Goal: Task Accomplishment & Management: Manage account settings

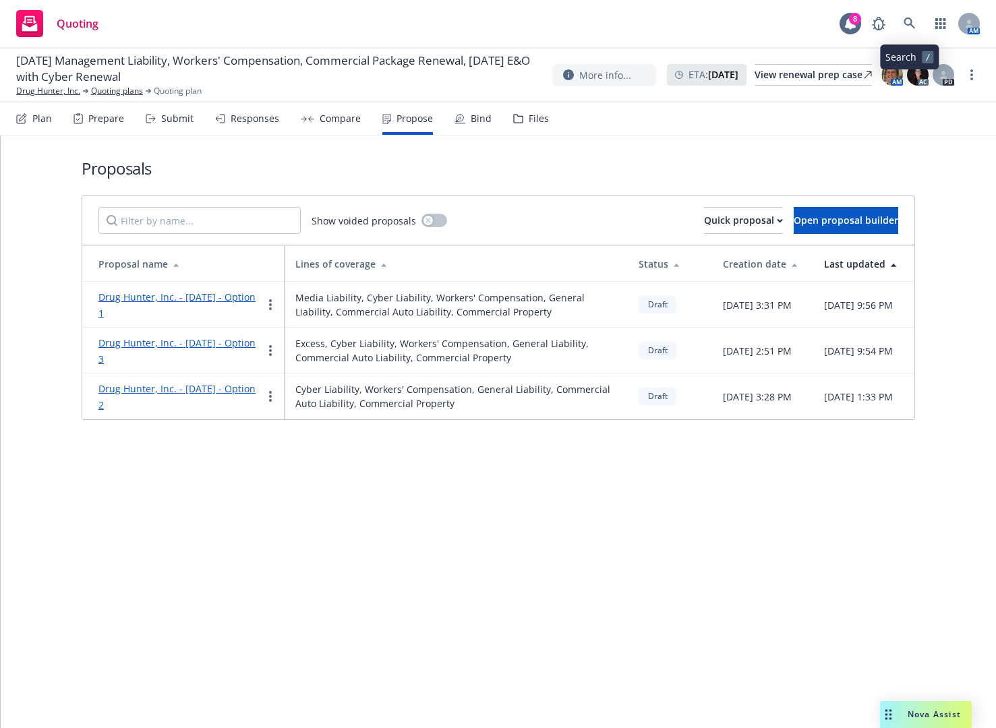
click at [909, 22] on icon at bounding box center [909, 24] width 12 height 12
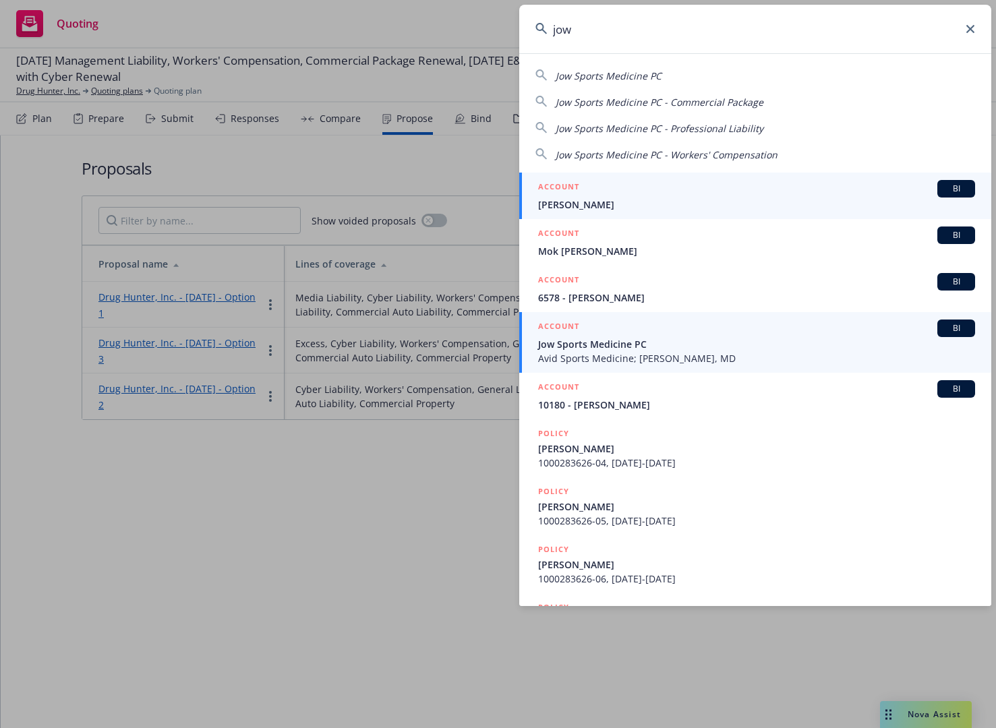
type input "jow"
click at [659, 342] on span "Jow Sports Medicine PC" at bounding box center [756, 344] width 437 height 14
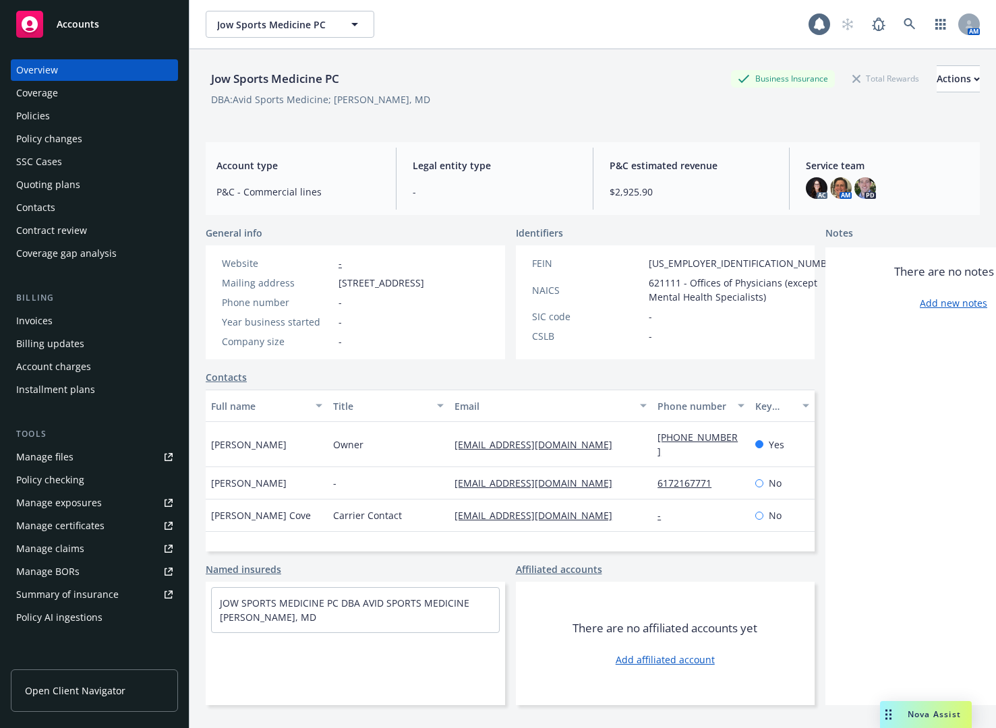
click at [78, 115] on div "Policies" at bounding box center [94, 116] width 156 height 22
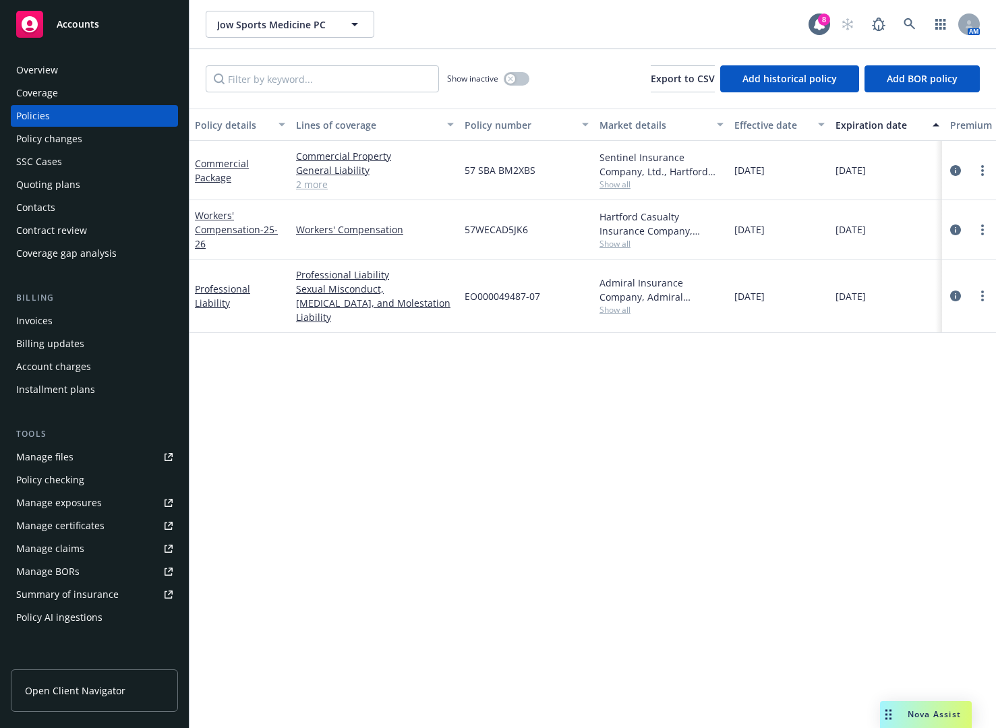
click at [74, 318] on div "Invoices" at bounding box center [94, 321] width 156 height 22
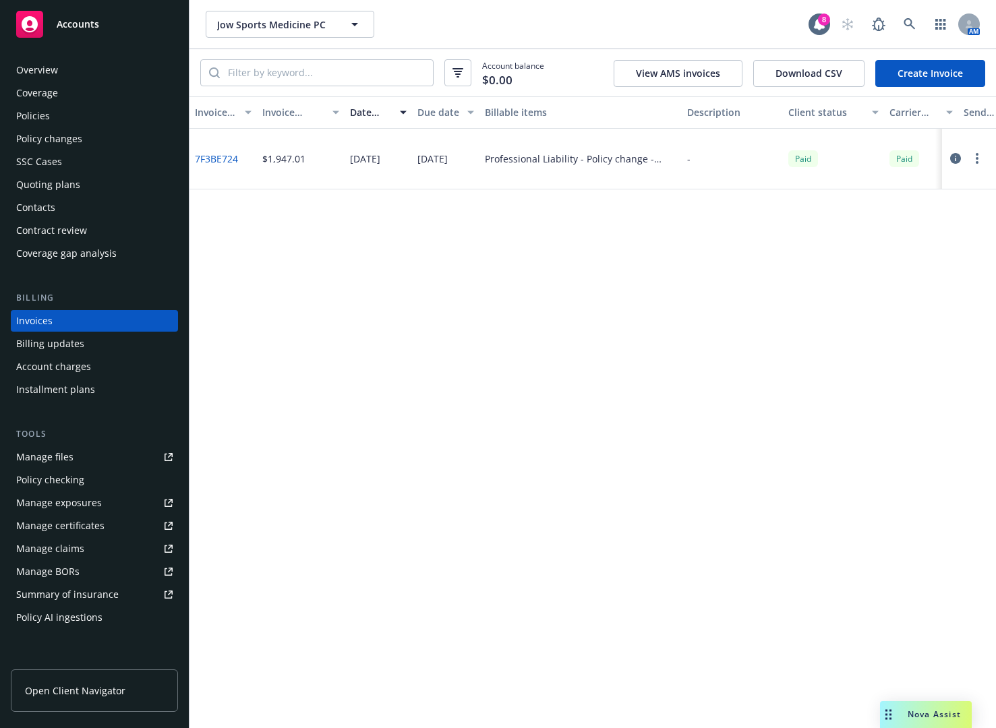
click at [907, 71] on link "Create Invoice" at bounding box center [930, 73] width 110 height 27
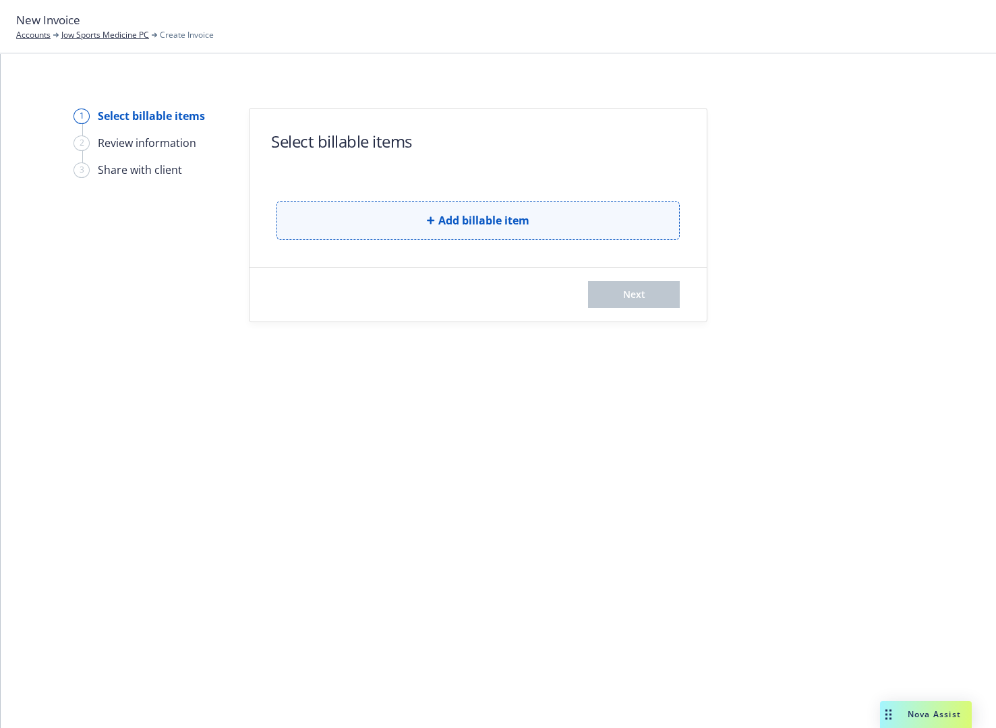
click at [342, 207] on button "Add billable item" at bounding box center [477, 220] width 403 height 39
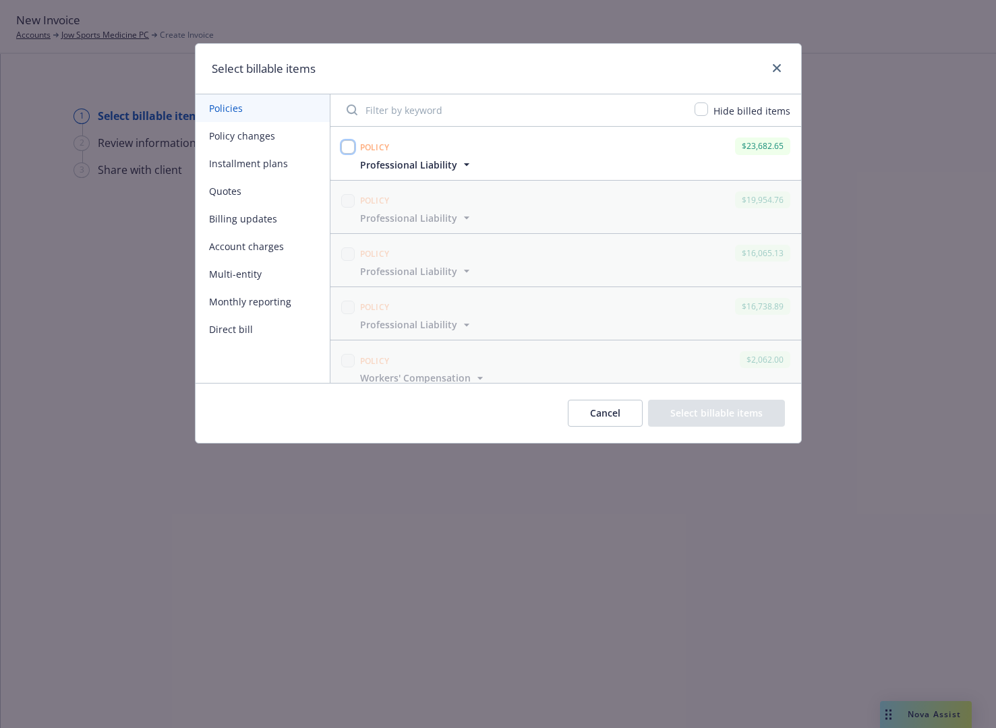
click at [350, 146] on input "checkbox" at bounding box center [347, 146] width 13 height 13
checkbox input "true"
click at [718, 421] on button "Select billable items" at bounding box center [716, 413] width 137 height 27
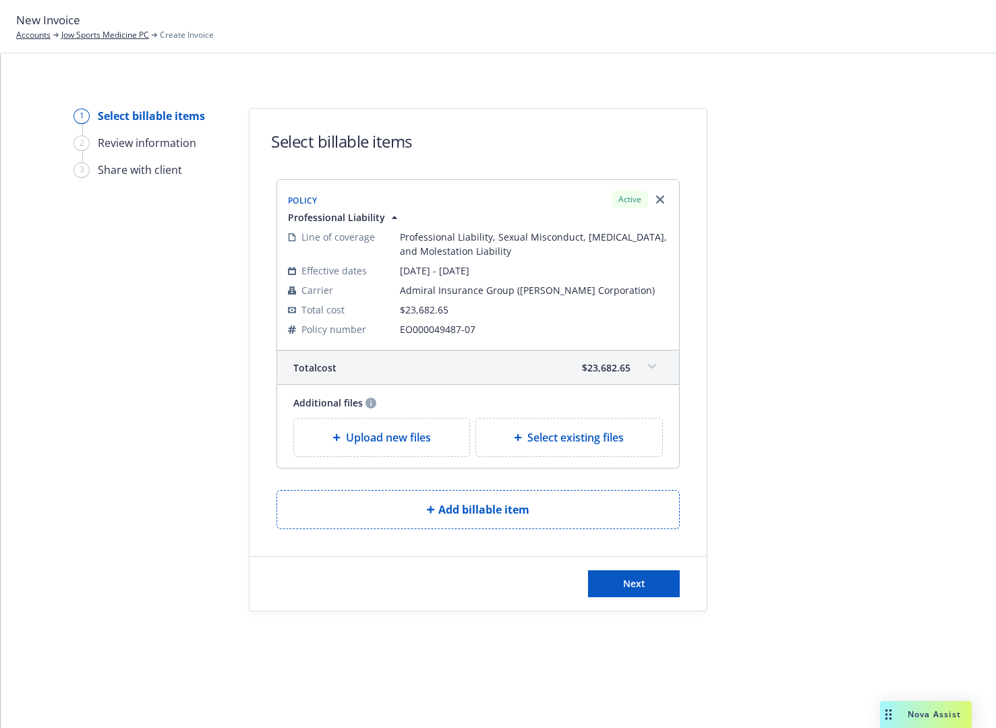
click at [657, 368] on span at bounding box center [652, 367] width 22 height 22
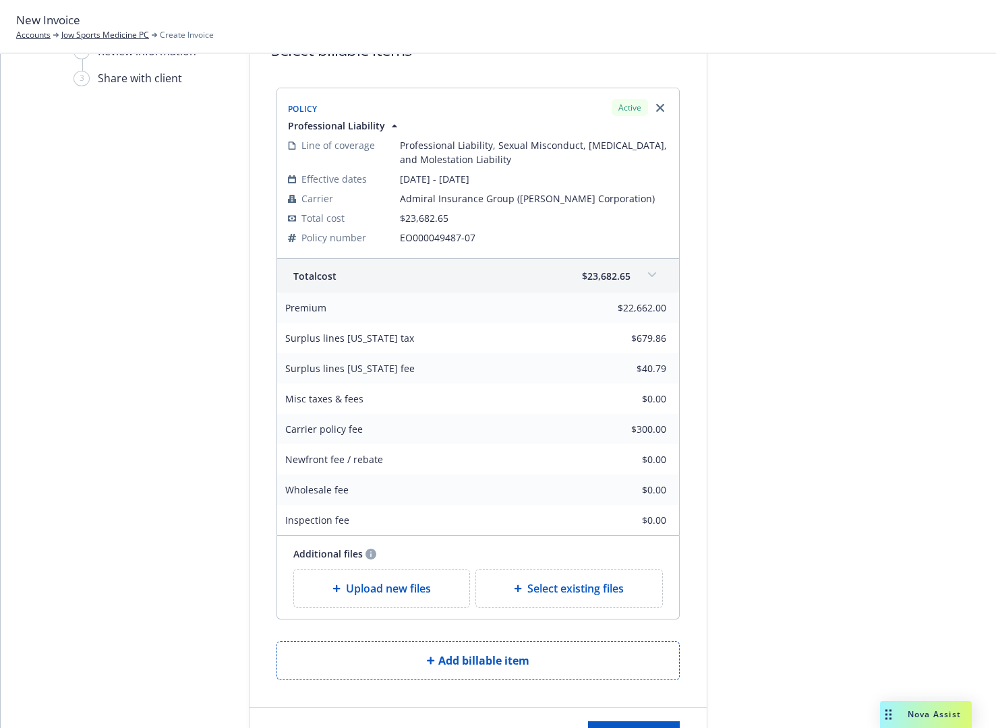
scroll to position [135, 0]
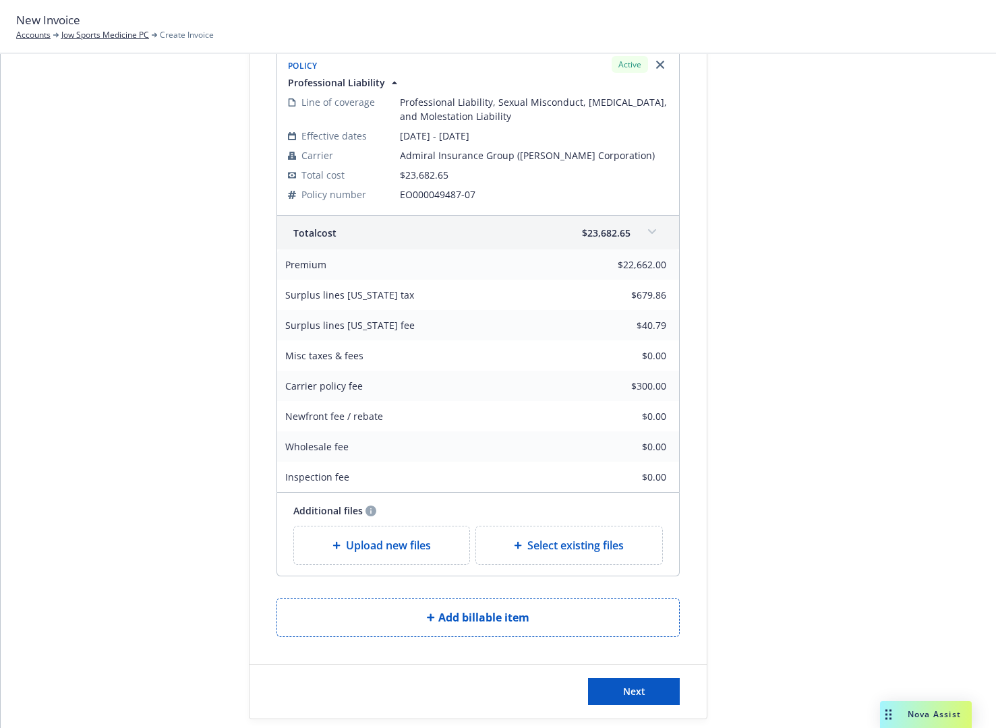
click at [779, 516] on div at bounding box center [828, 346] width 189 height 746
click at [611, 683] on button "Next" at bounding box center [634, 691] width 92 height 27
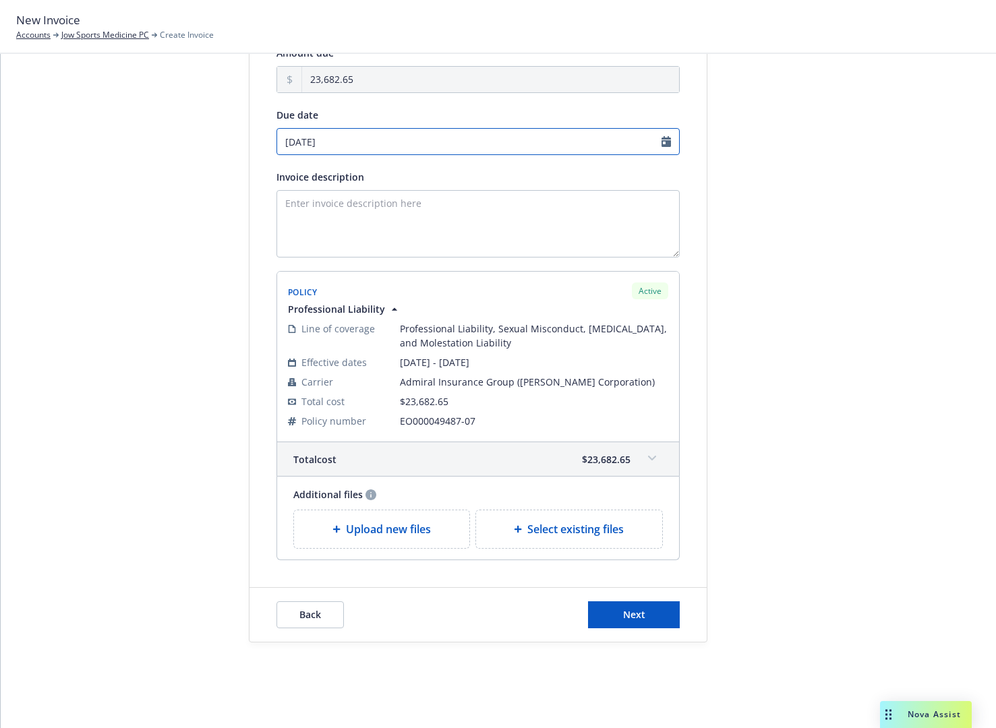
click at [461, 142] on input "[DATE]" at bounding box center [477, 141] width 403 height 27
select select "October"
select select "2025"
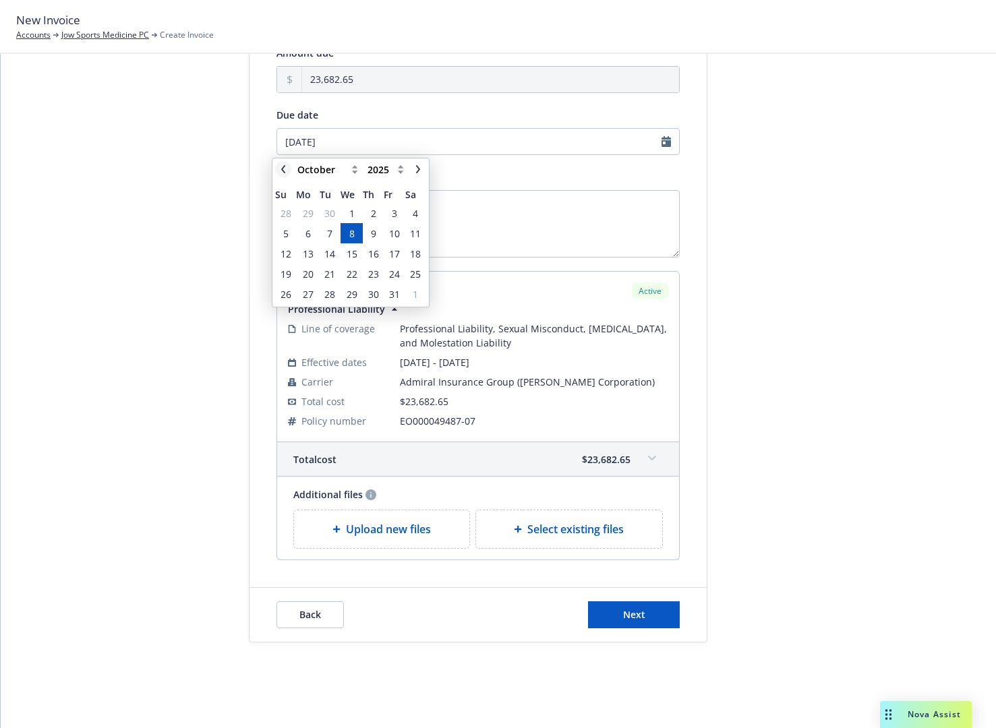
click at [282, 173] on icon "chevronLeft" at bounding box center [283, 169] width 8 height 8
select select "September"
click at [356, 275] on span "24" at bounding box center [351, 274] width 11 height 14
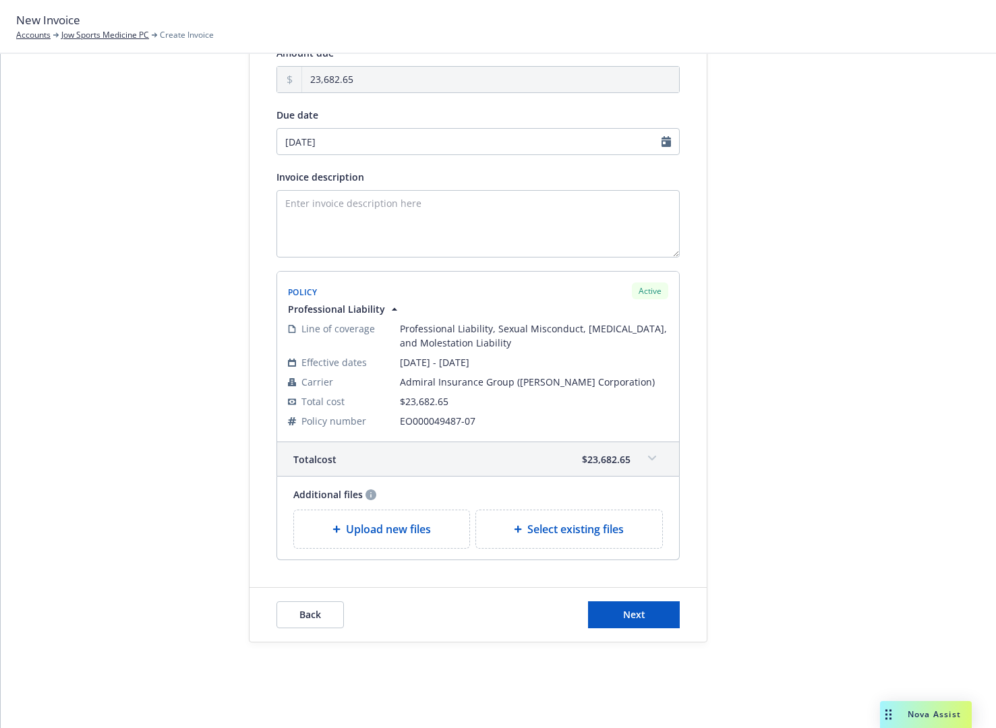
type input "[DATE]"
click at [396, 234] on textarea "Invoice description" at bounding box center [477, 223] width 403 height 67
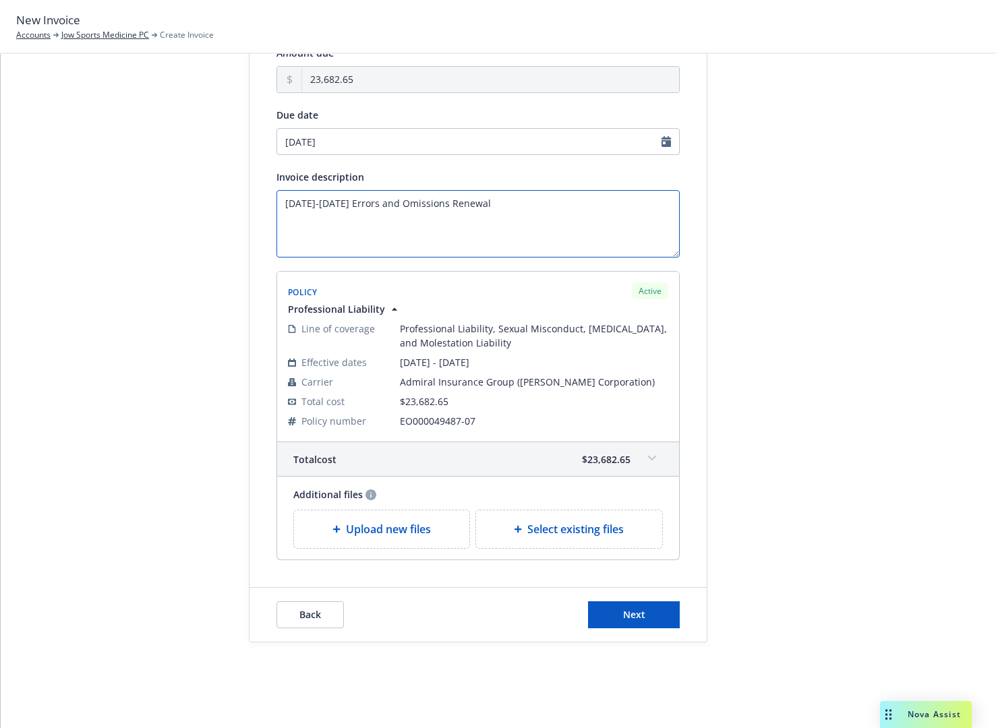
drag, startPoint x: 328, startPoint y: 202, endPoint x: 421, endPoint y: 211, distance: 93.4
click at [421, 211] on textarea "[DATE]-[DATE] Errors and Omissions Renewal" at bounding box center [477, 223] width 403 height 67
type textarea "[DATE]-[DATE] Professional Liability Renewal"
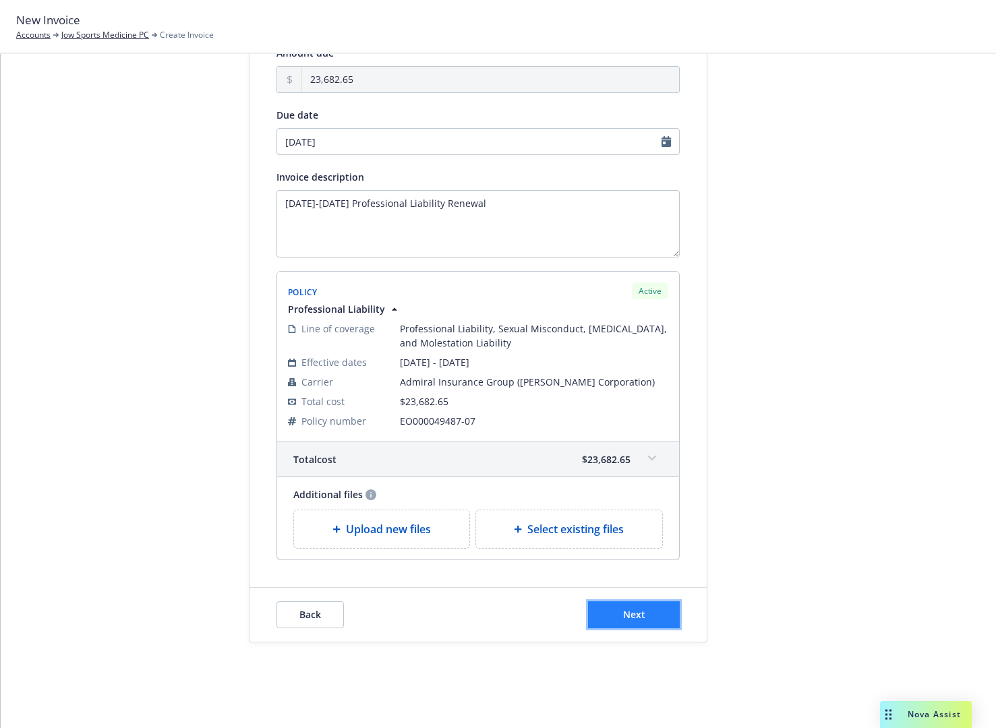
click at [623, 611] on span "Next" at bounding box center [634, 614] width 22 height 13
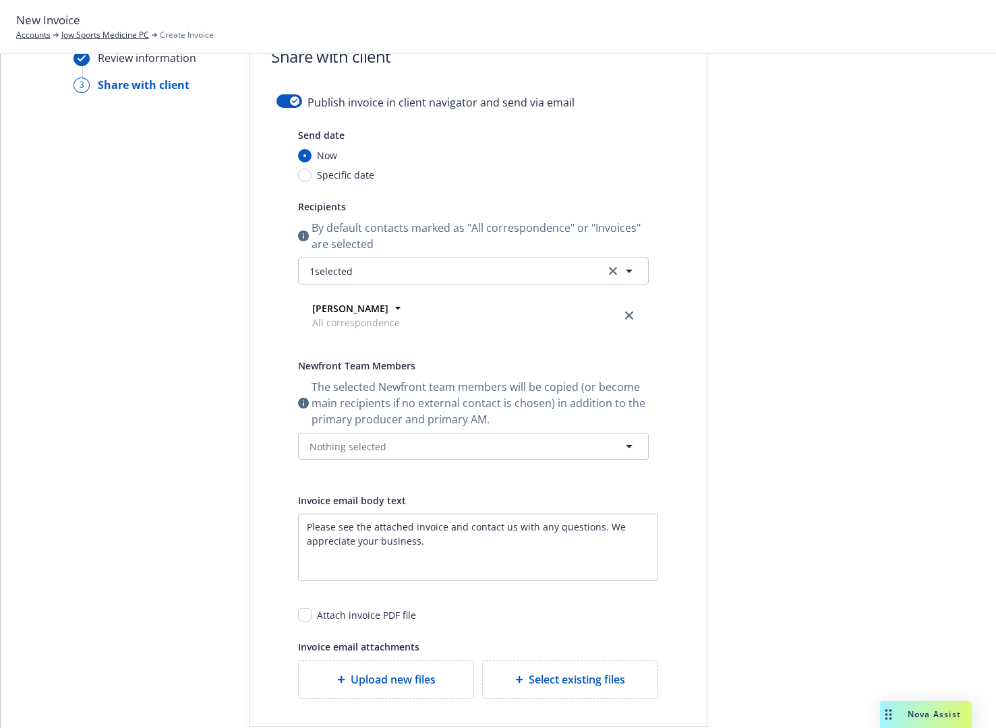
scroll to position [0, 0]
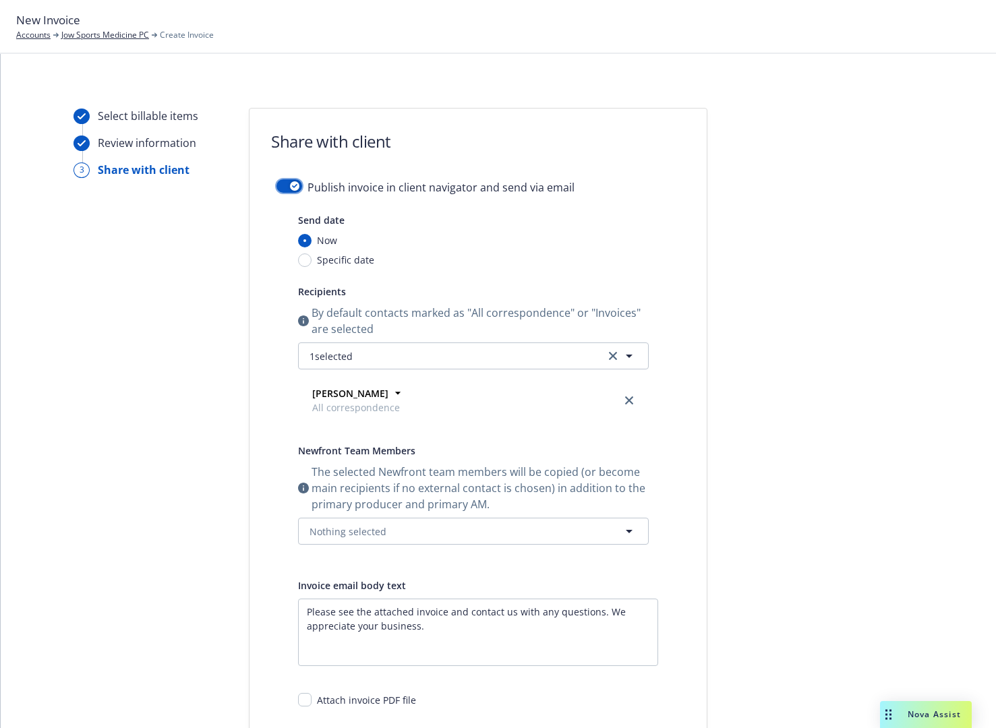
click at [281, 185] on button "button" at bounding box center [289, 185] width 26 height 13
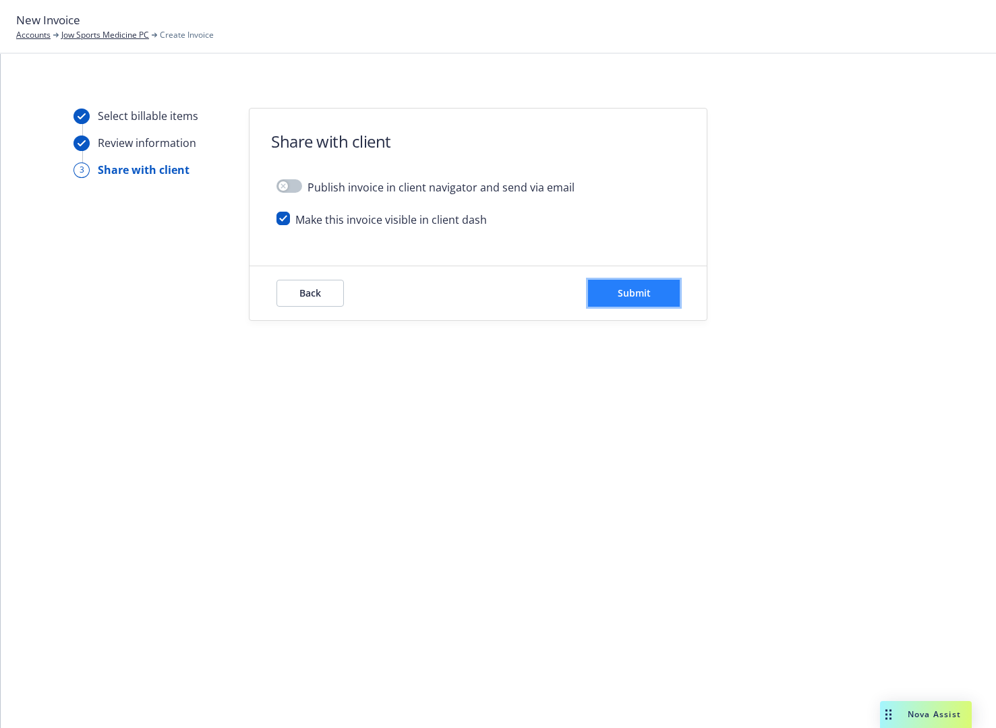
click at [601, 289] on button "Submit" at bounding box center [634, 293] width 92 height 27
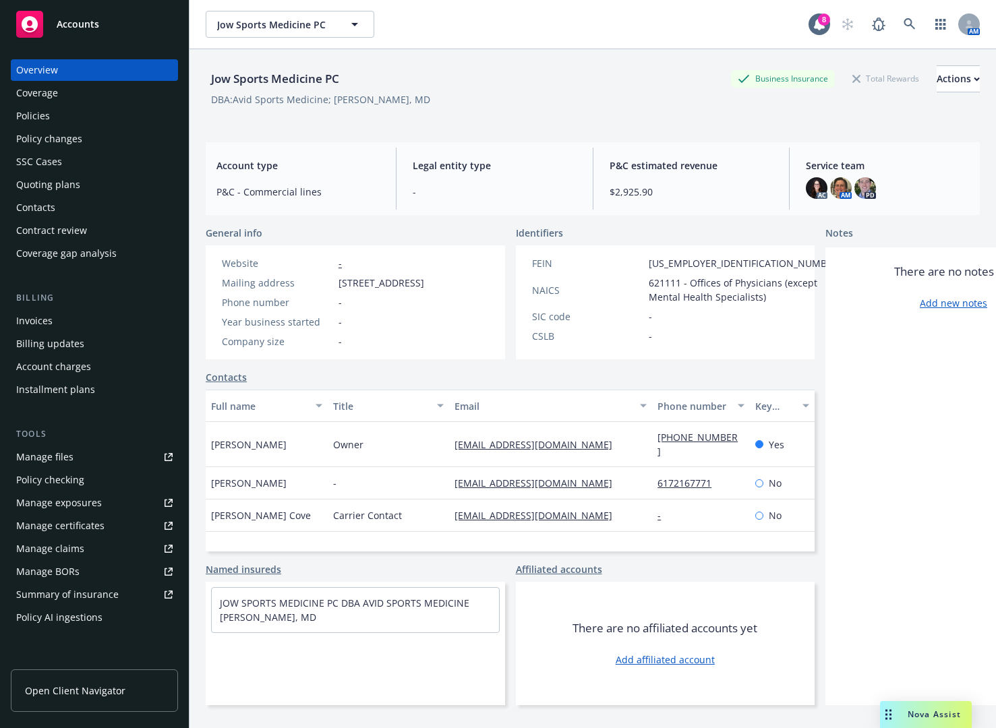
click at [141, 120] on div "Policies" at bounding box center [94, 116] width 156 height 22
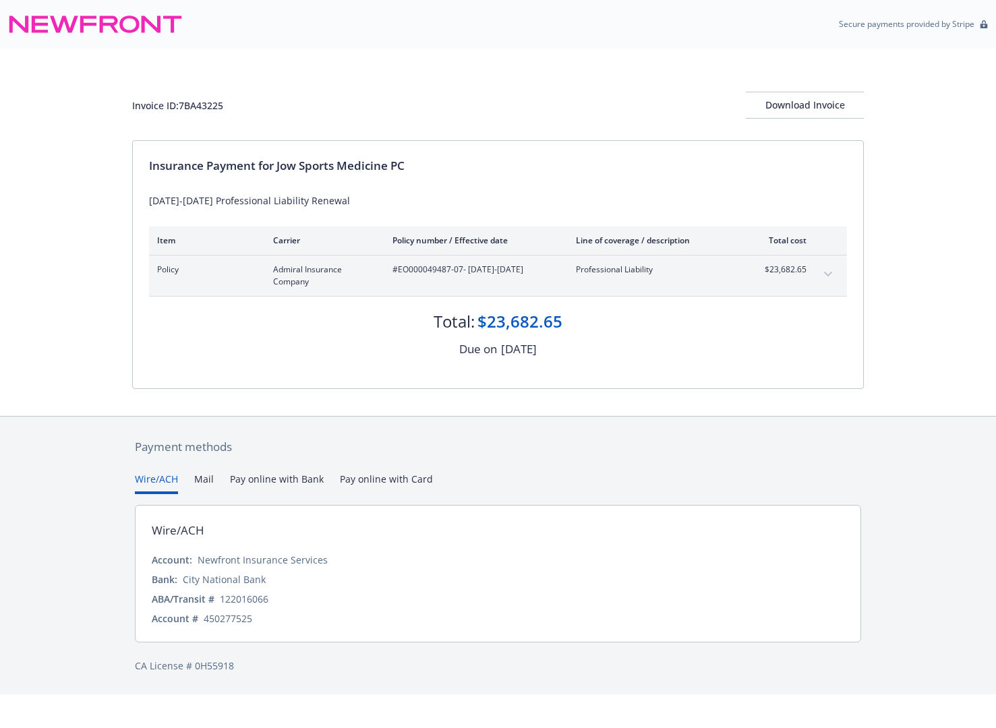
click at [109, 334] on div "Invoice ID: 7BA43225 Download Invoice Insurance Payment for Jow Sports Medicine…" at bounding box center [498, 232] width 996 height 367
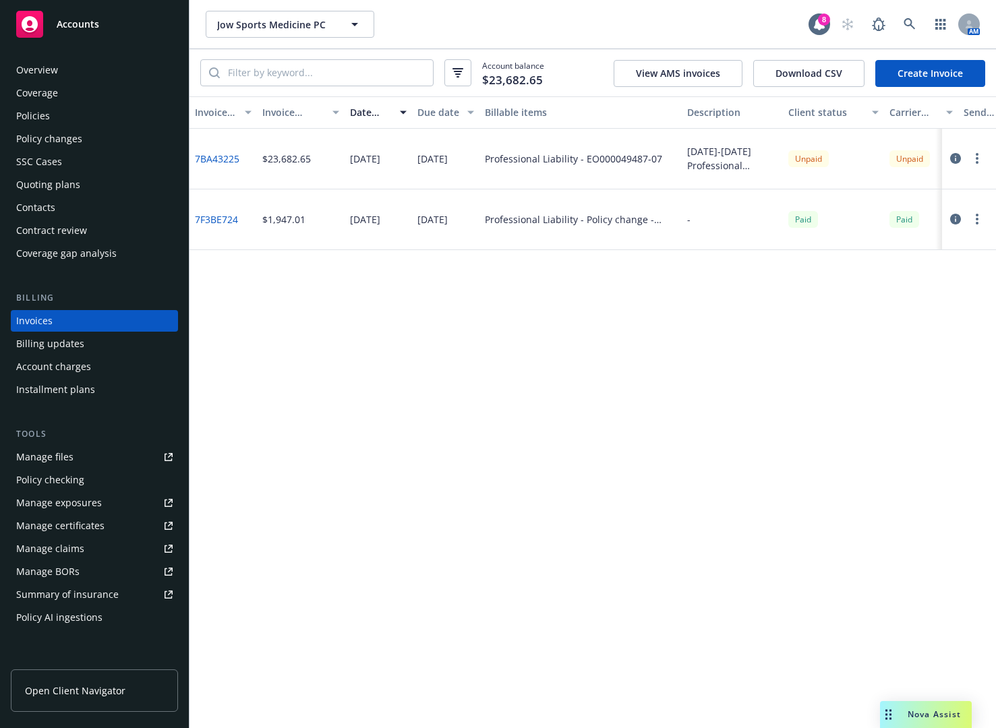
click at [973, 158] on button "button" at bounding box center [977, 158] width 16 height 16
click at [909, 340] on link "Copy logging email" at bounding box center [898, 347] width 172 height 27
click at [92, 119] on div "Policies" at bounding box center [94, 116] width 156 height 22
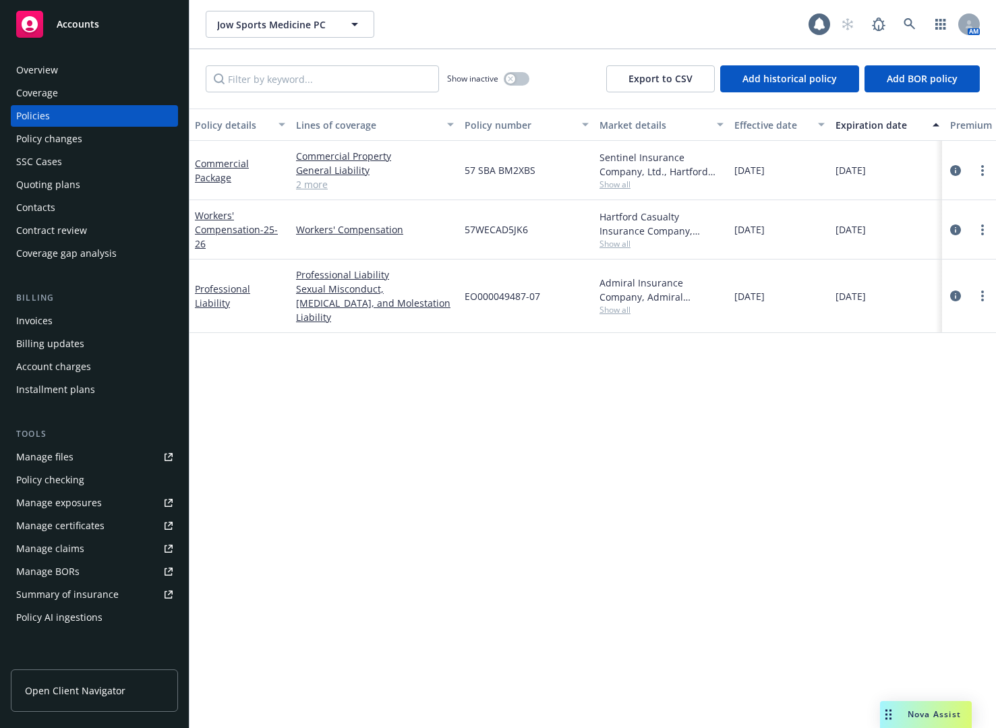
click at [528, 289] on span "EO000049487-07" at bounding box center [501, 296] width 75 height 14
click at [515, 303] on div "EO000049487-07" at bounding box center [526, 296] width 135 height 73
drag, startPoint x: 549, startPoint y: 290, endPoint x: 464, endPoint y: 291, distance: 84.9
click at [464, 291] on div "EO000049487-07" at bounding box center [526, 296] width 135 height 73
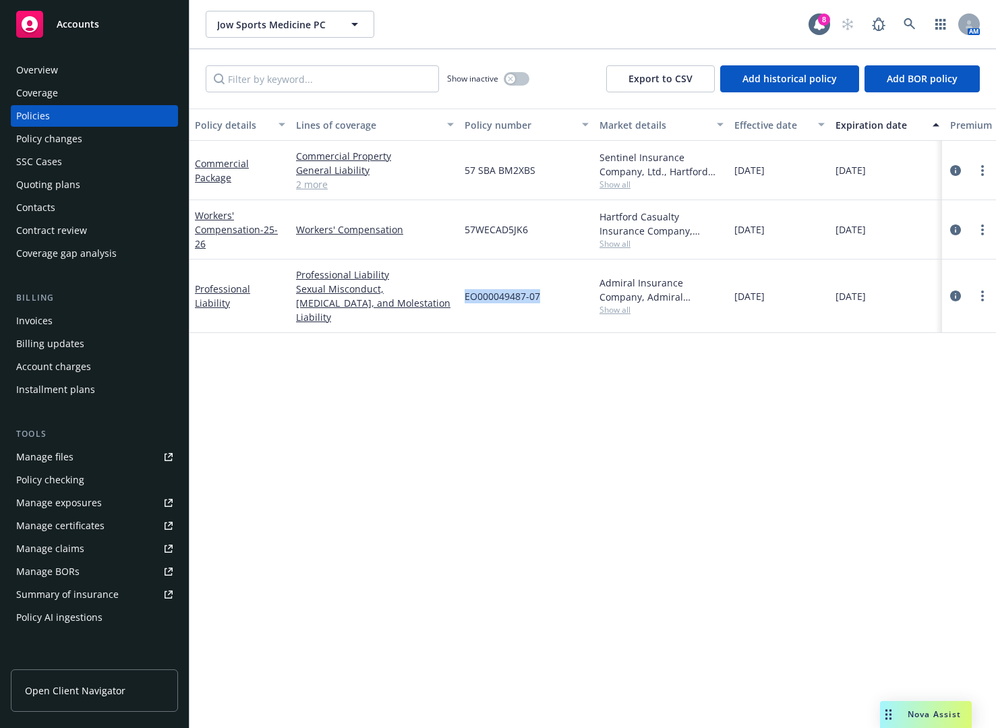
copy span "EO000049487-07"
click at [94, 212] on div "Contacts" at bounding box center [94, 208] width 156 height 22
